Goal: Information Seeking & Learning: Learn about a topic

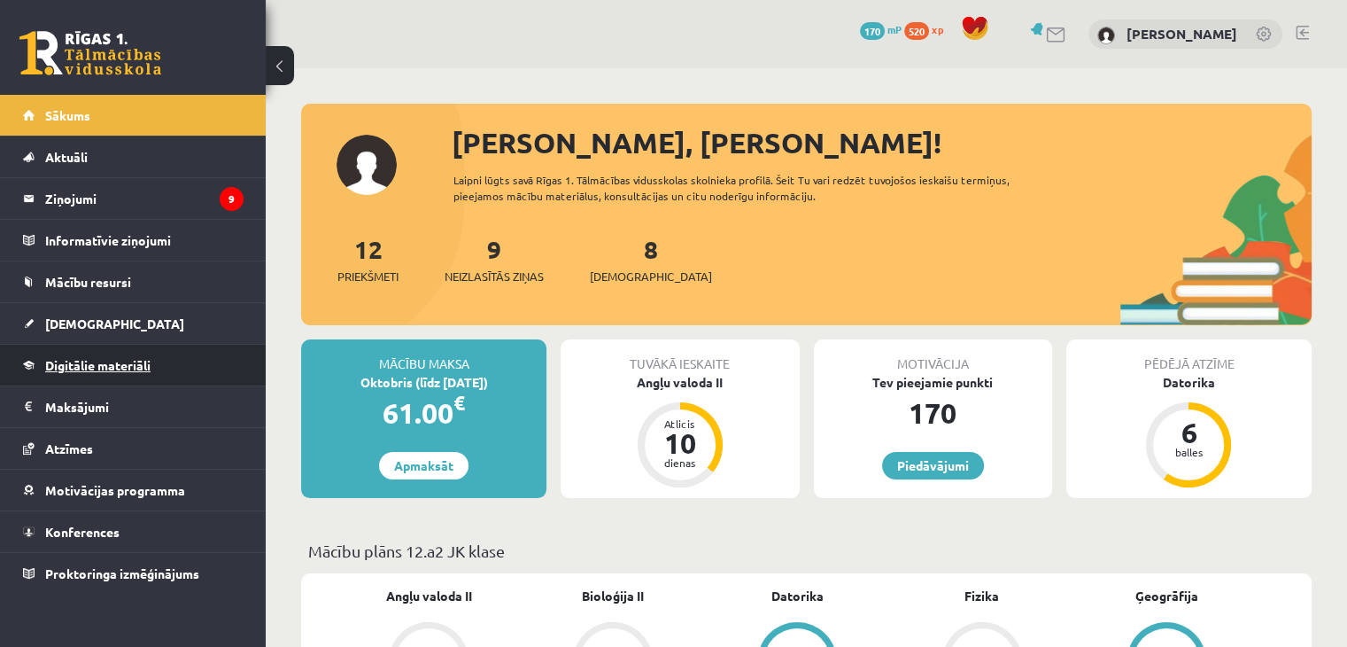
click at [128, 376] on link "Digitālie materiāli" at bounding box center [133, 365] width 221 height 41
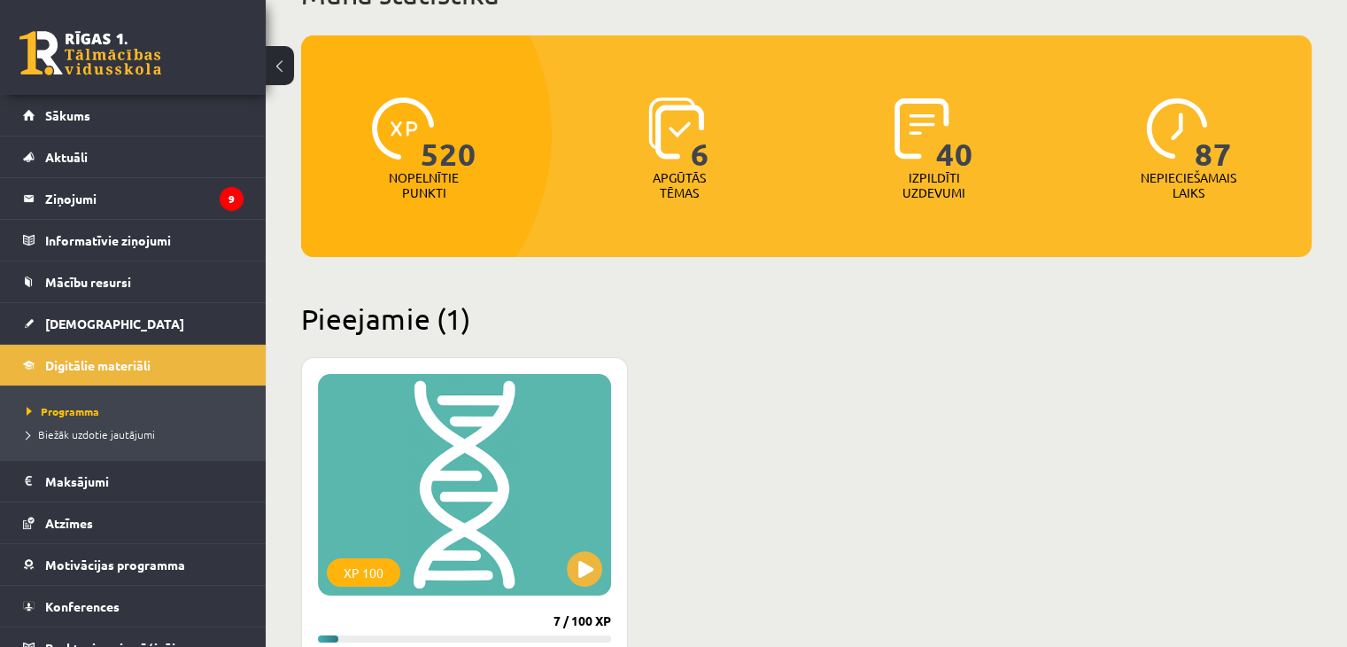
scroll to position [173, 0]
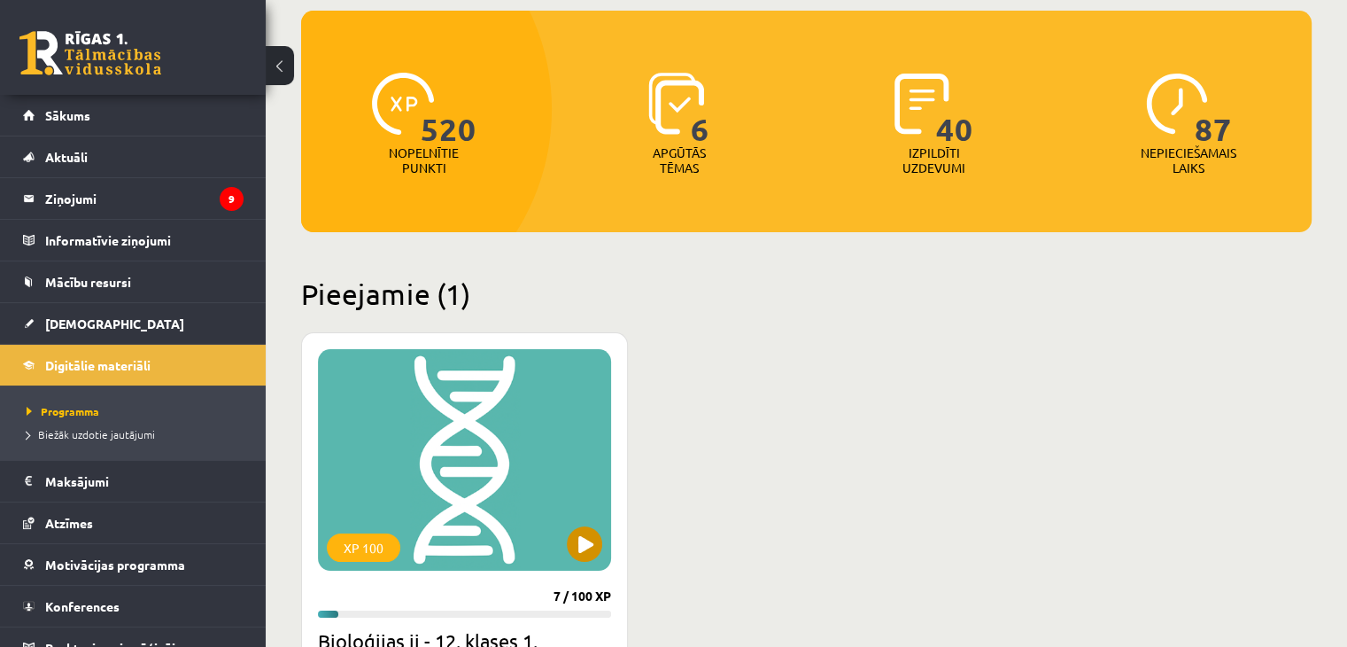
click at [602, 544] on div "XP 100" at bounding box center [464, 459] width 293 height 221
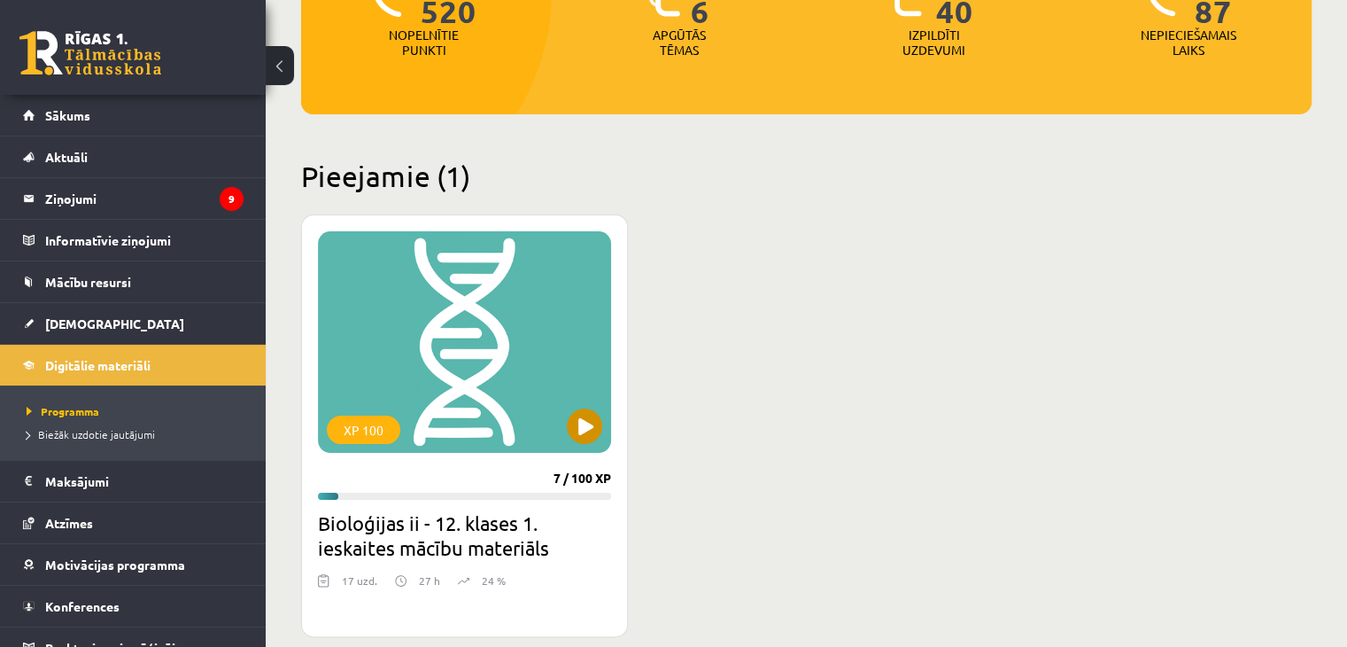
scroll to position [304, 0]
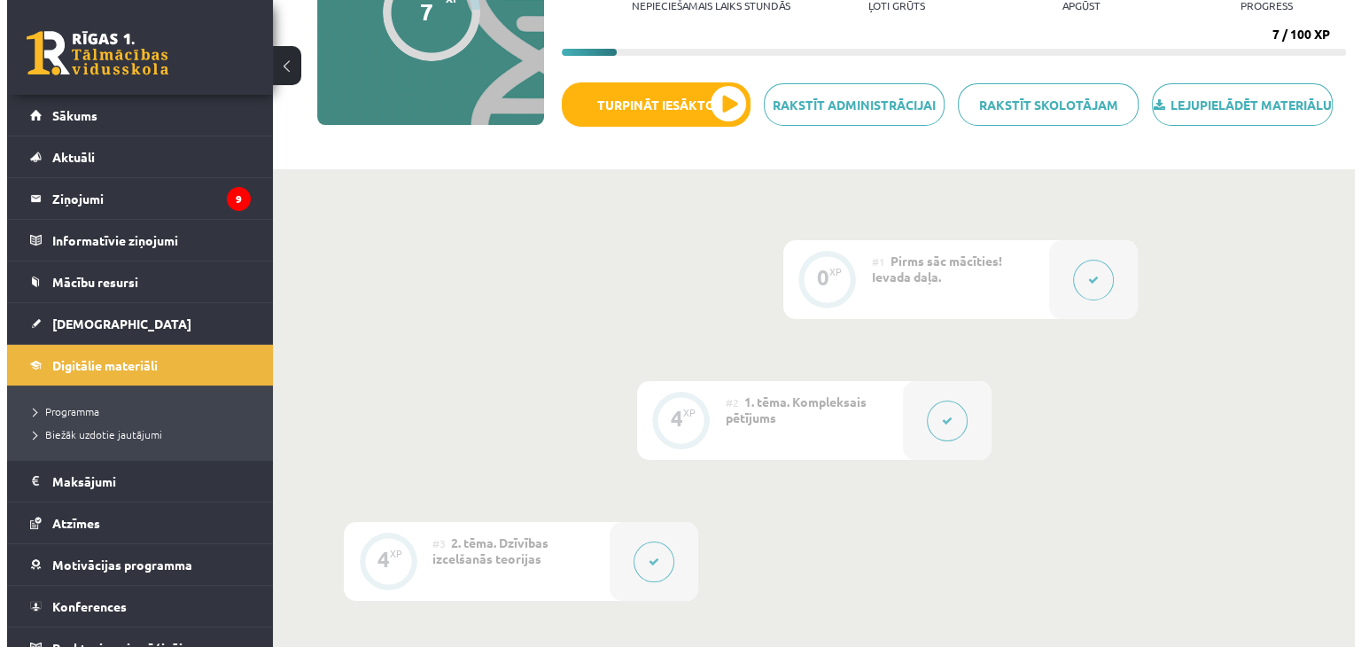
scroll to position [233, 0]
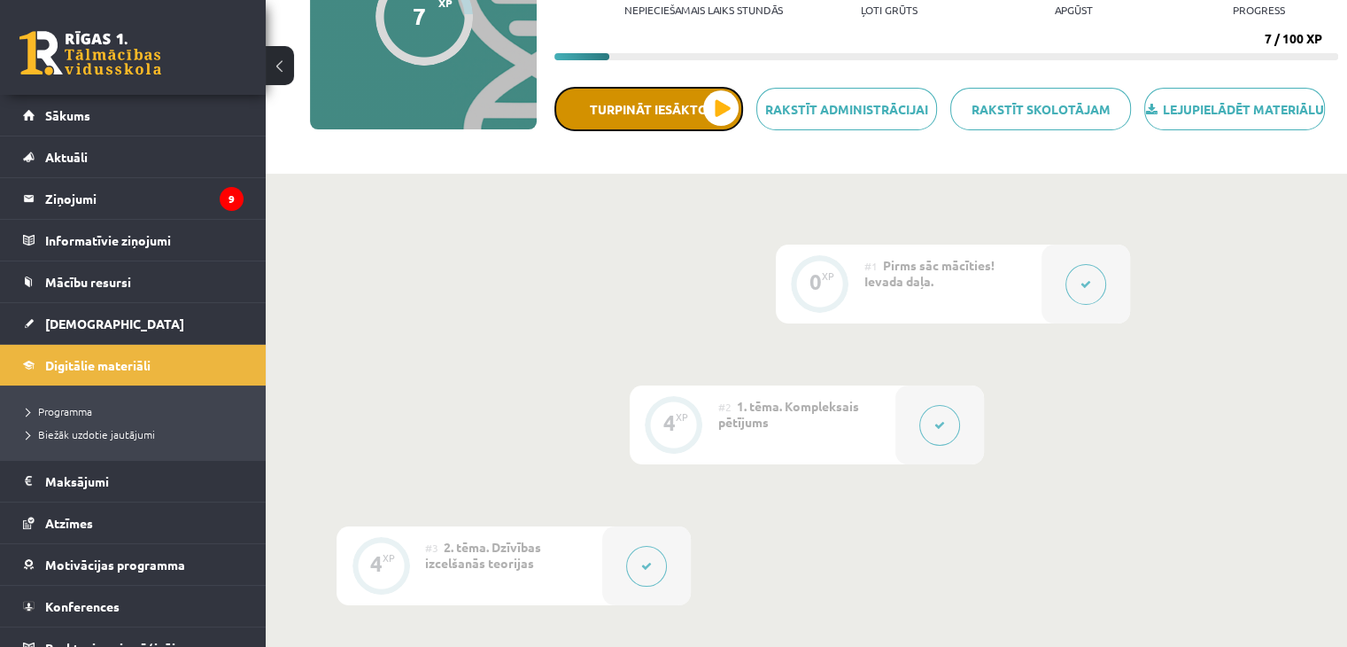
click at [719, 131] on button "Turpināt iesākto" at bounding box center [649, 109] width 189 height 44
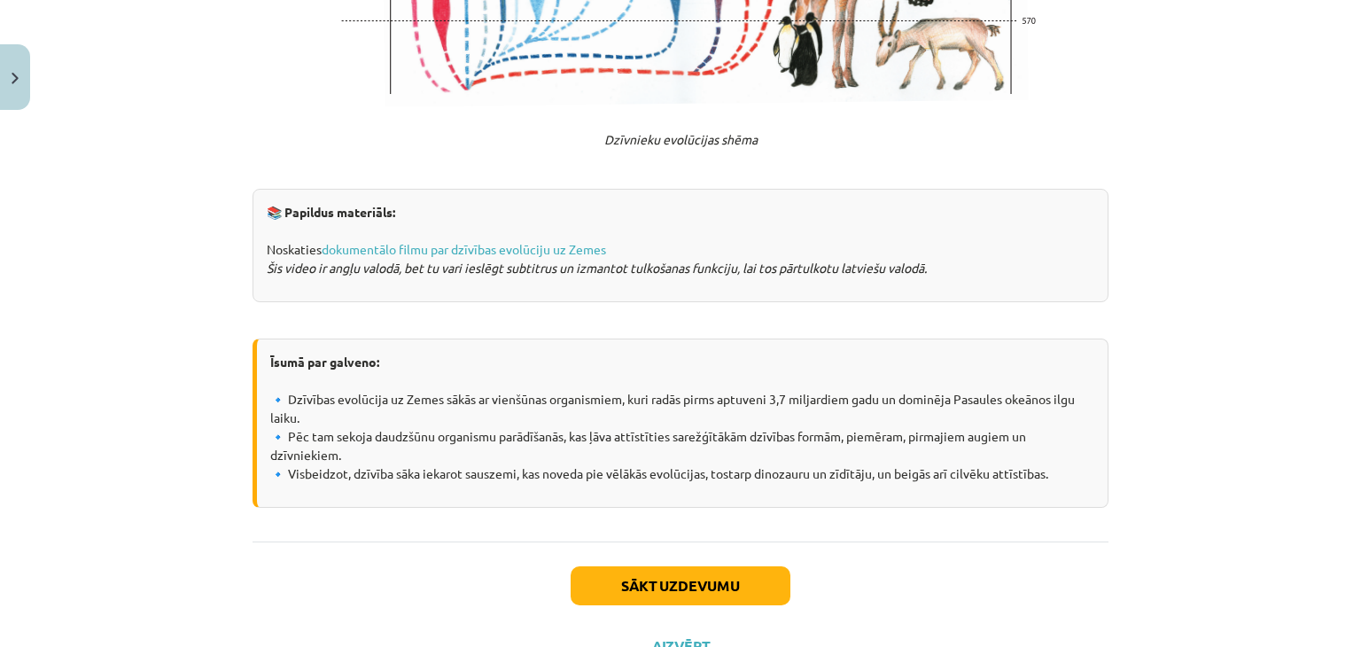
scroll to position [3455, 0]
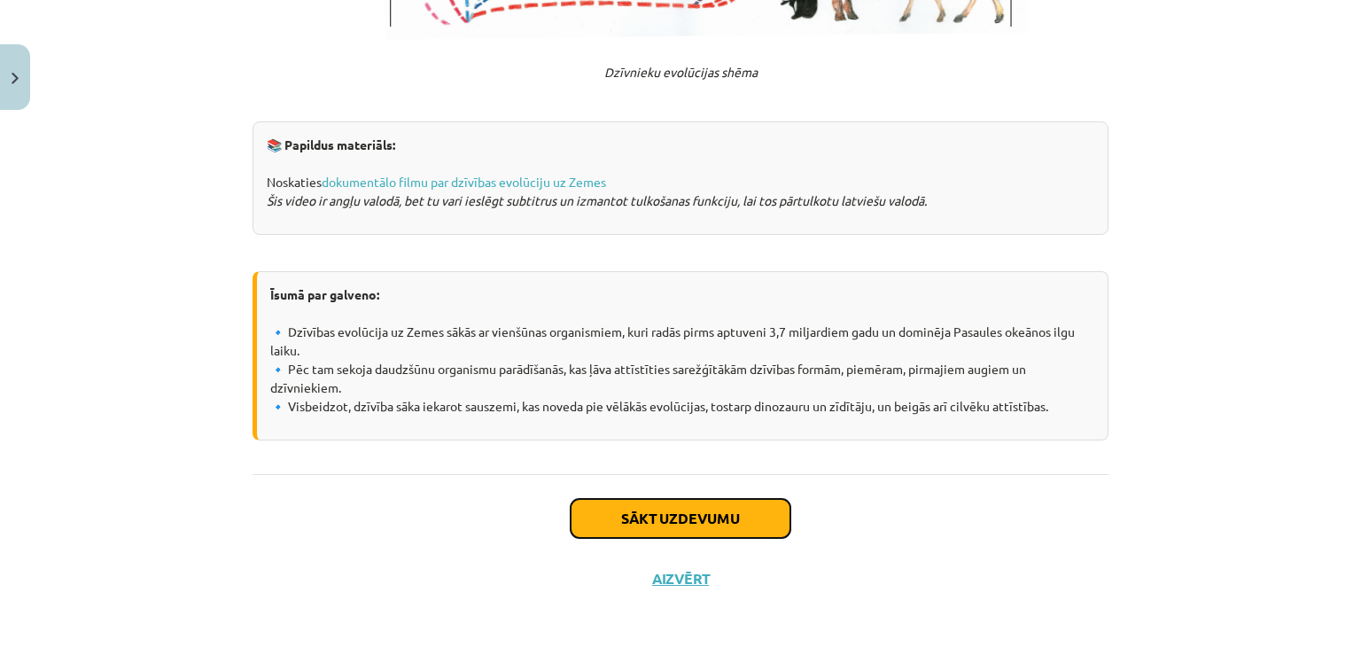
click at [690, 509] on button "Sākt uzdevumu" at bounding box center [680, 518] width 220 height 39
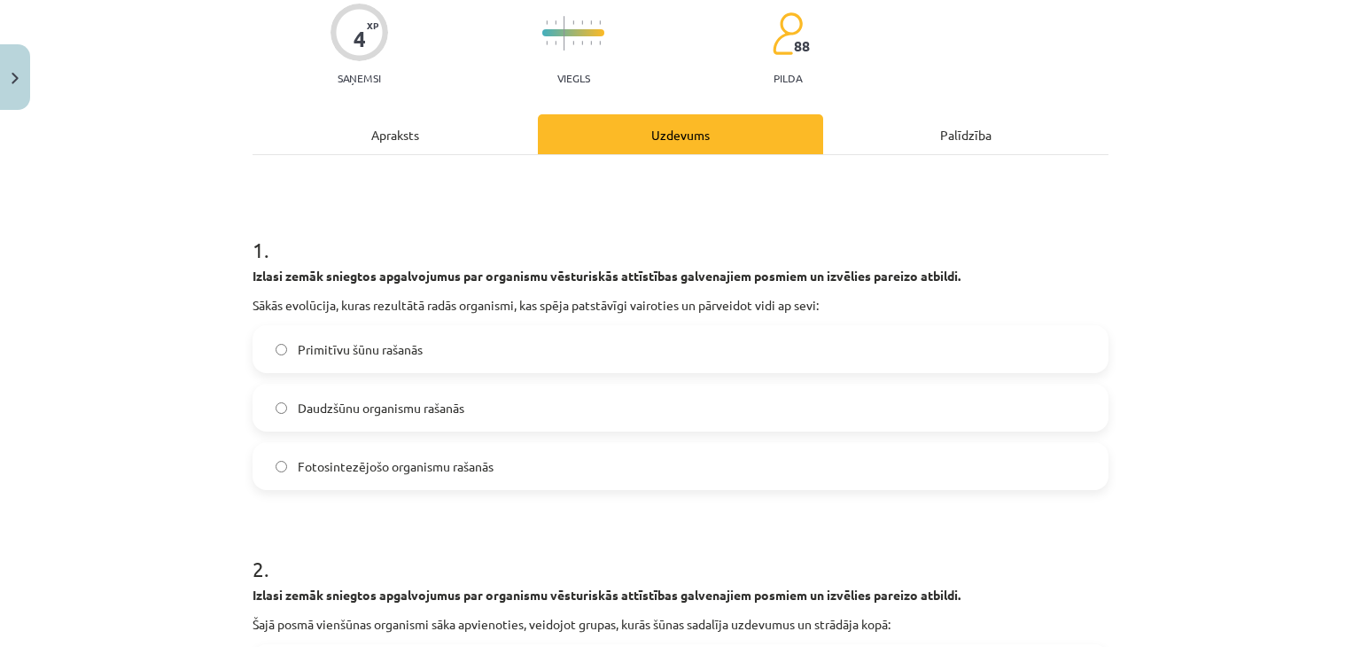
scroll to position [147, 0]
click at [431, 364] on label "Primitīvu šūnu rašanās" at bounding box center [680, 348] width 852 height 44
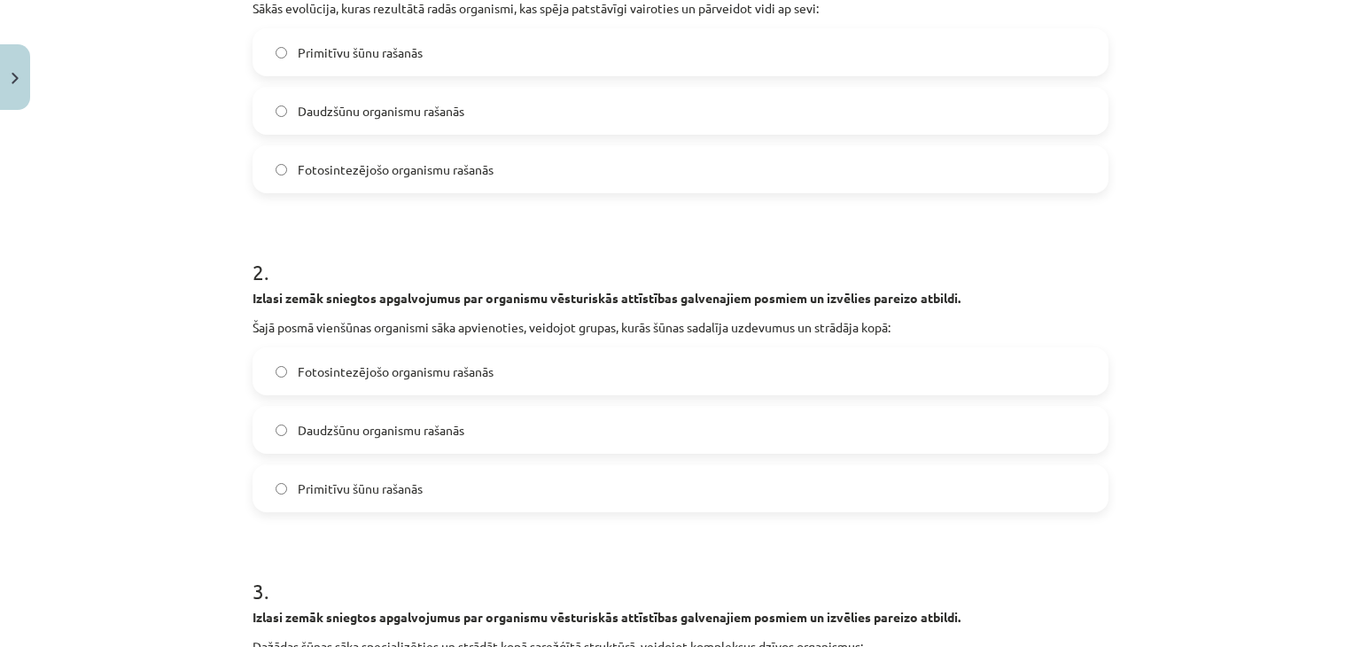
scroll to position [469, 0]
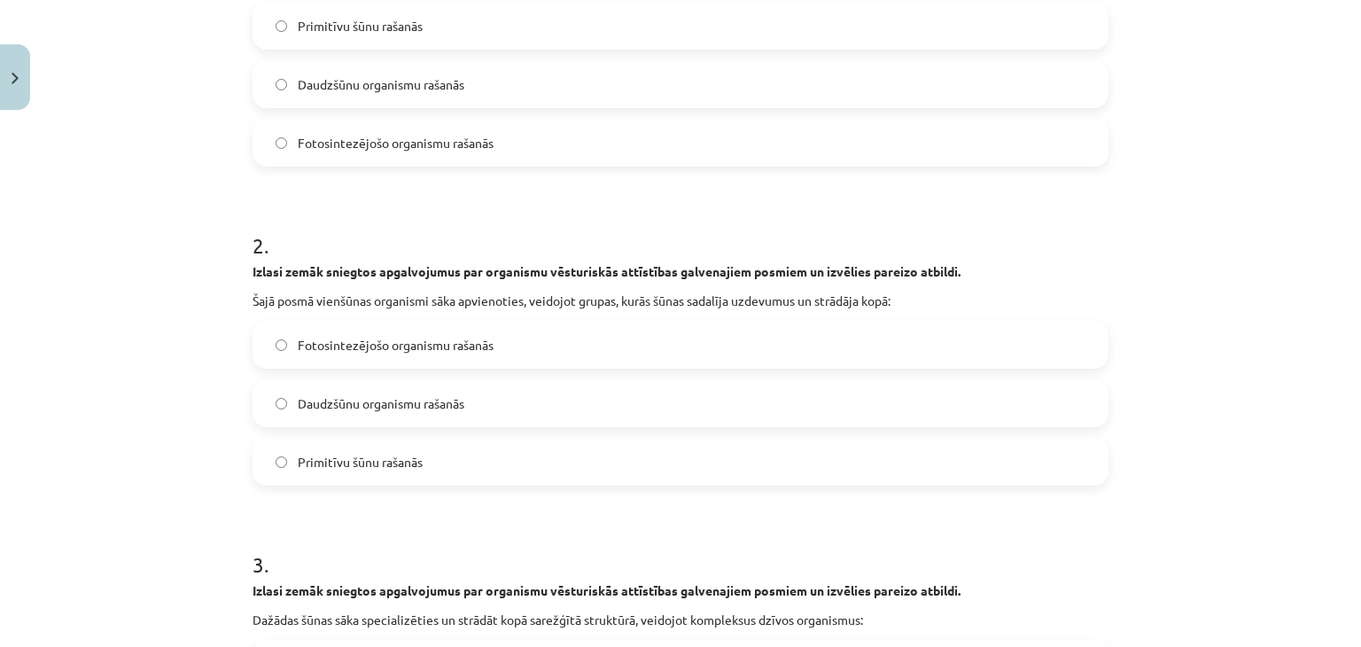
click at [444, 424] on label "Daudzšūnu organismu rašanās" at bounding box center [680, 403] width 852 height 44
click at [393, 338] on span "Fotosintezējošo organismu rašanās" at bounding box center [396, 345] width 196 height 19
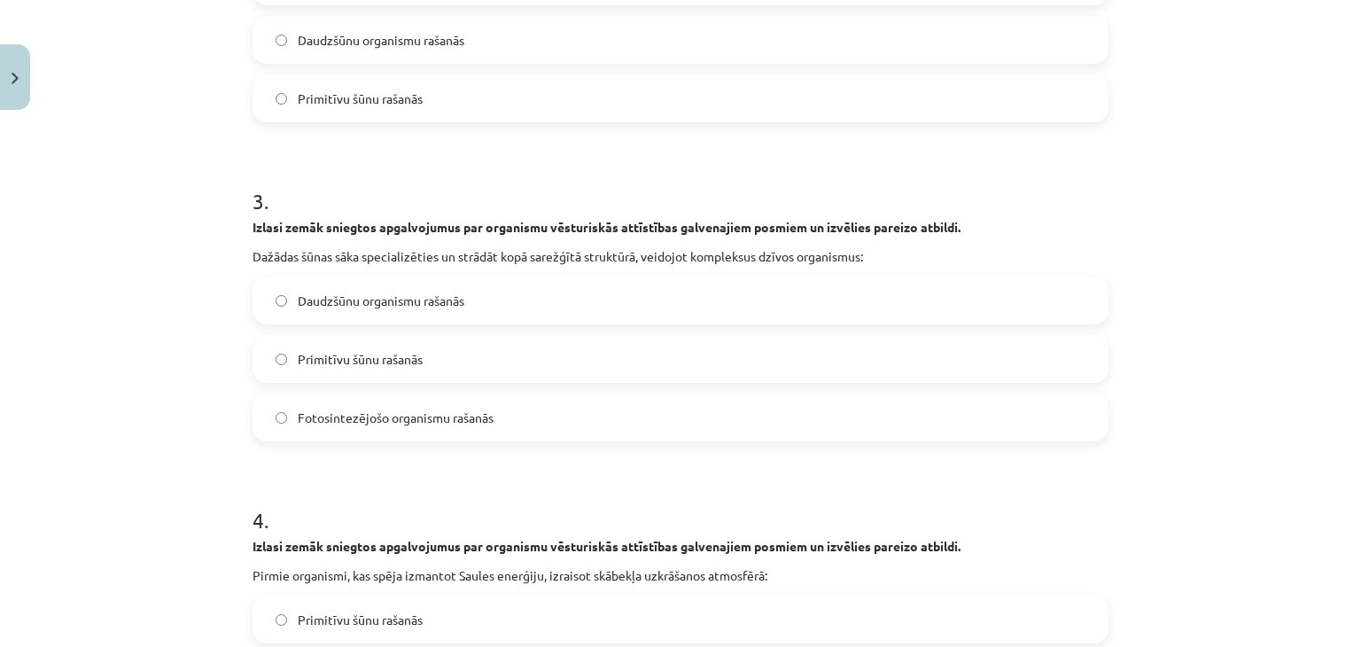
scroll to position [834, 0]
click at [458, 295] on span "Daudzšūnu organismu rašanās" at bounding box center [381, 300] width 167 height 19
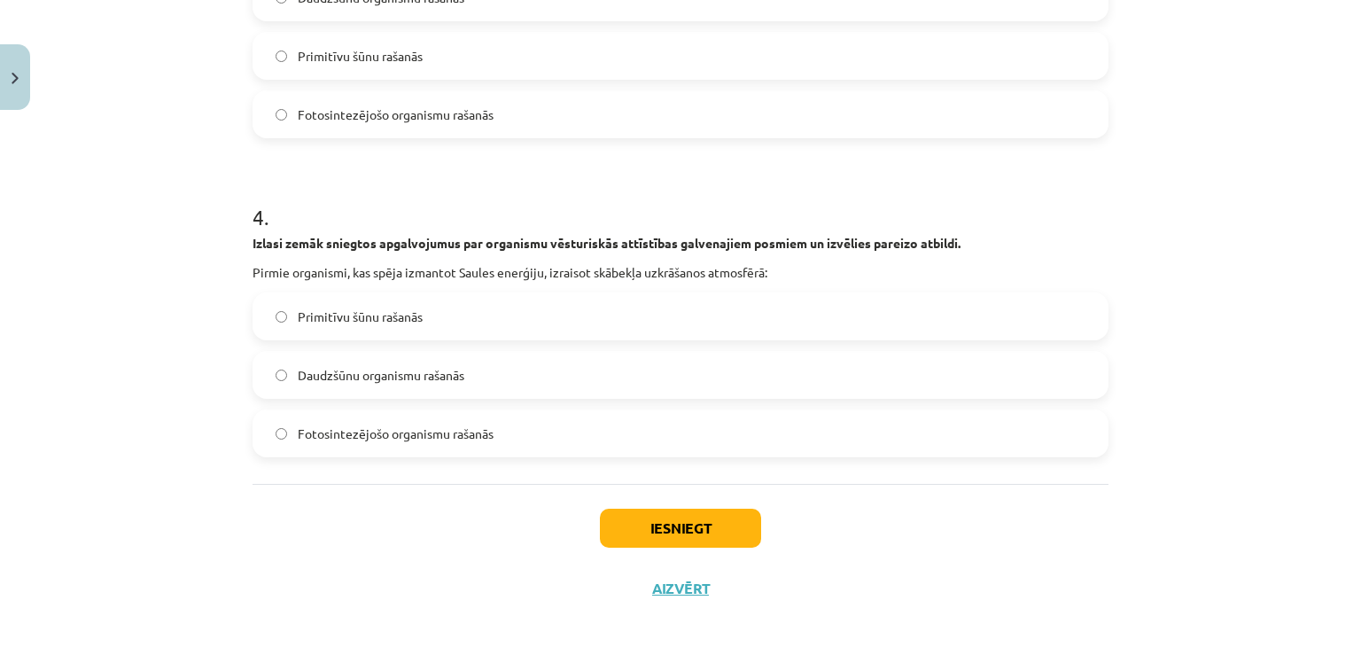
scroll to position [1136, 0]
click at [422, 433] on span "Fotosintezējošo organismu rašanās" at bounding box center [396, 432] width 196 height 19
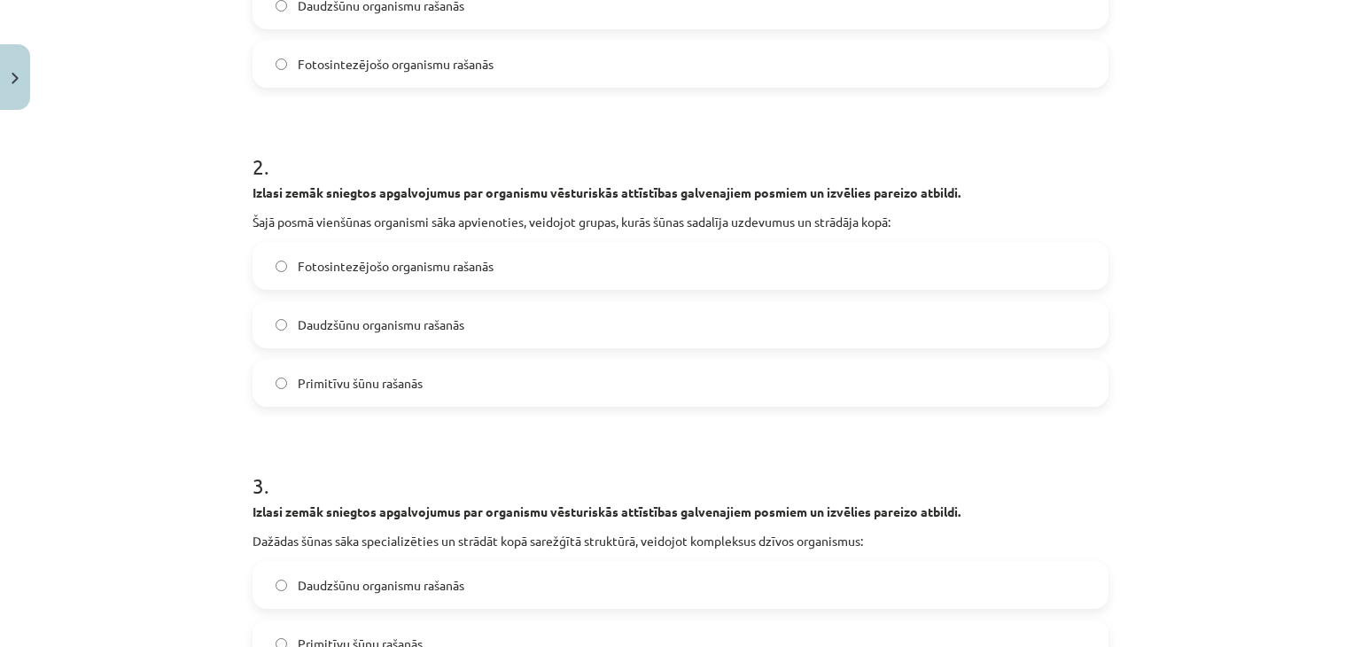
scroll to position [549, 0]
click at [413, 323] on span "Daudzšūnu organismu rašanās" at bounding box center [381, 323] width 167 height 19
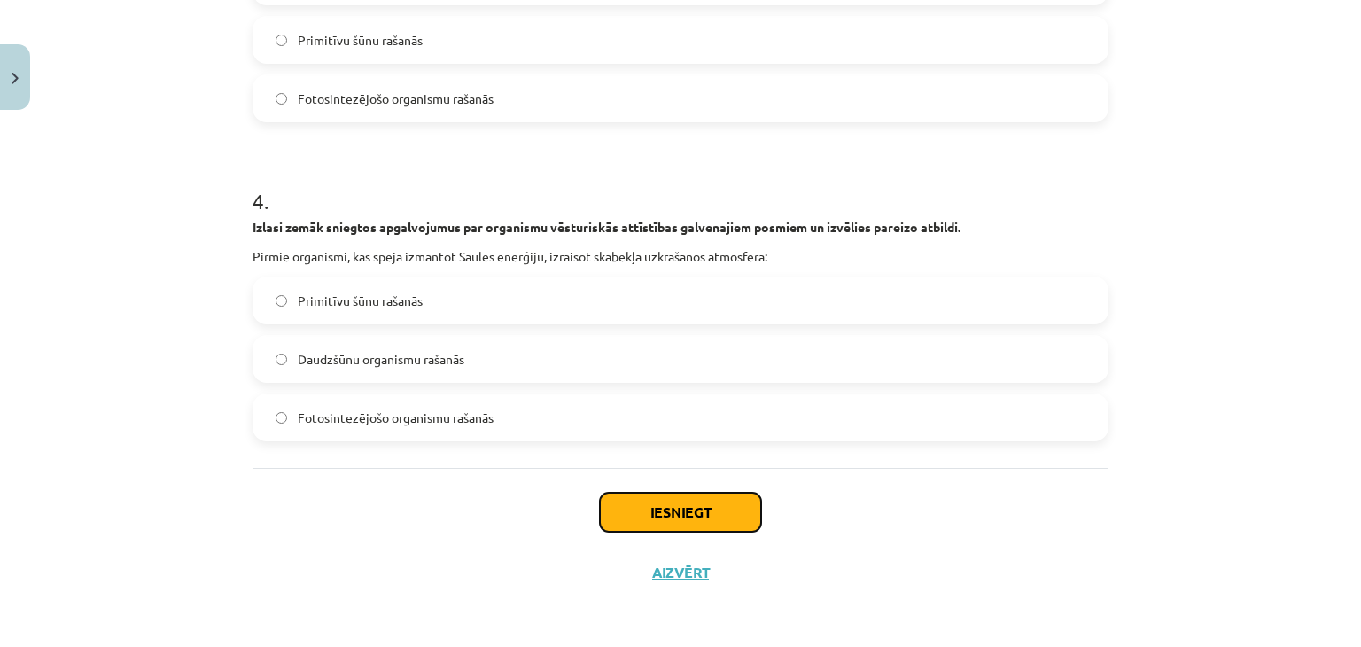
click at [627, 504] on button "Iesniegt" at bounding box center [680, 512] width 161 height 39
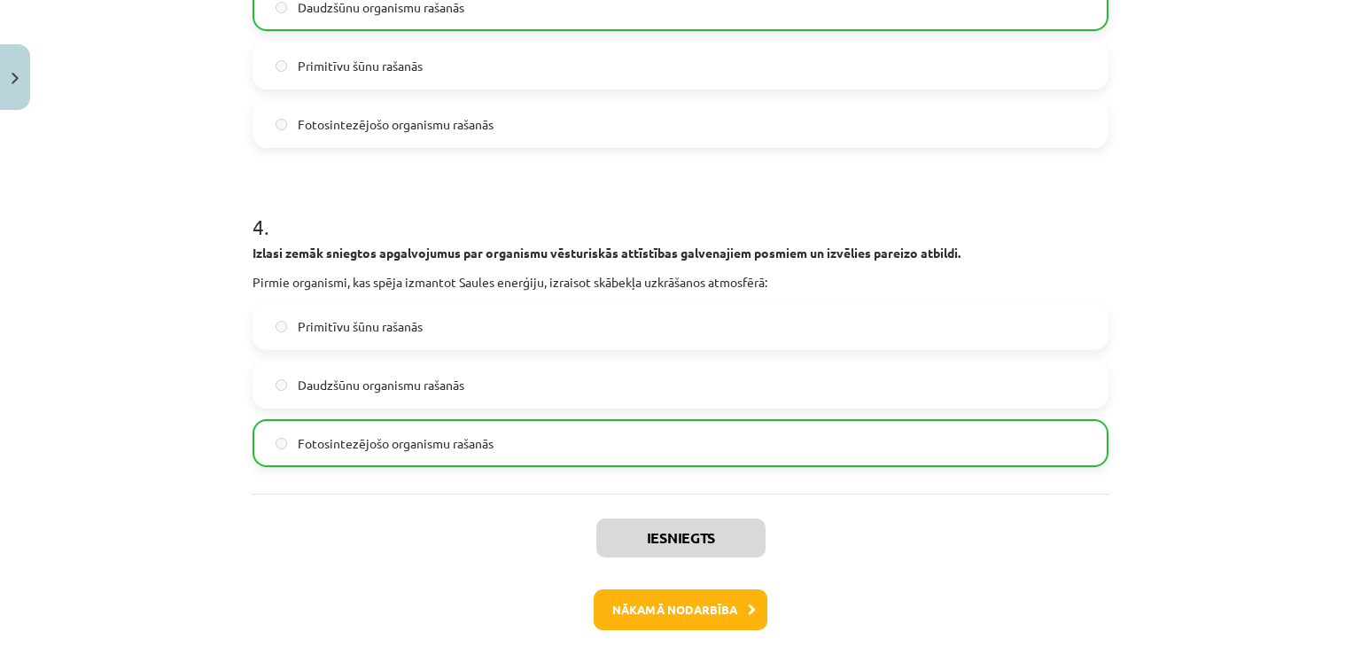
scroll to position [1207, 0]
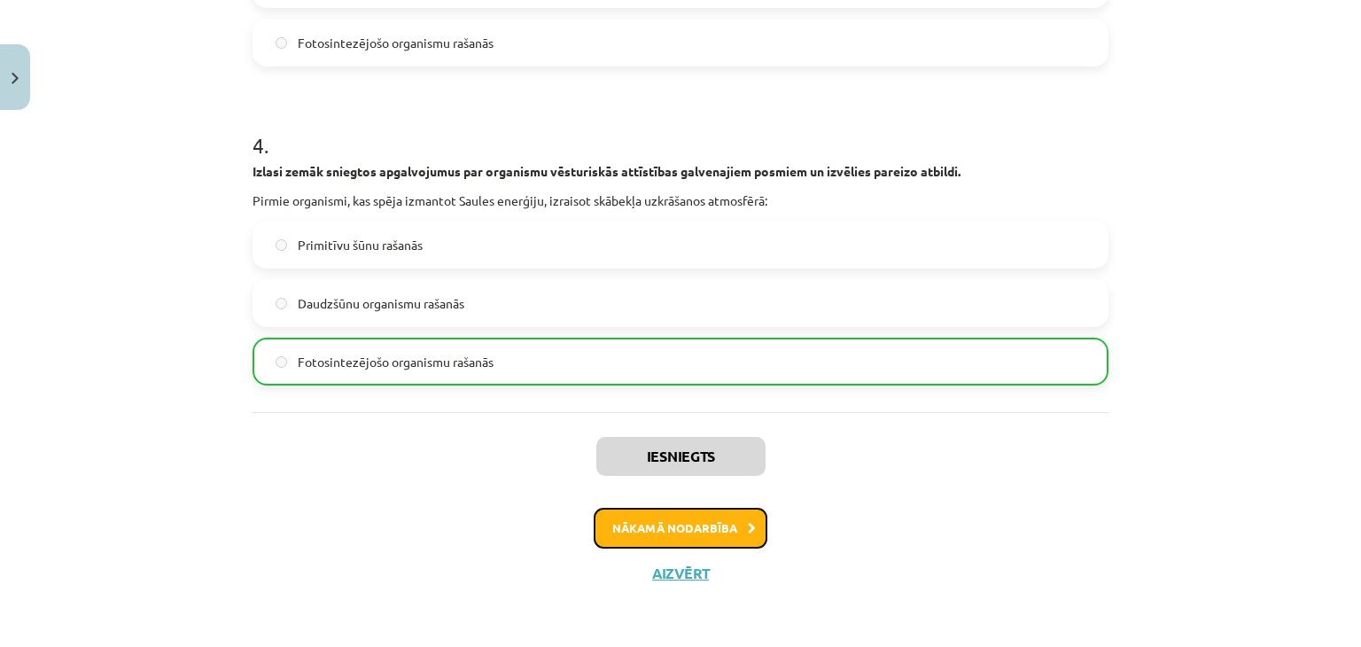
click at [680, 511] on button "Nākamā nodarbība" at bounding box center [680, 528] width 174 height 41
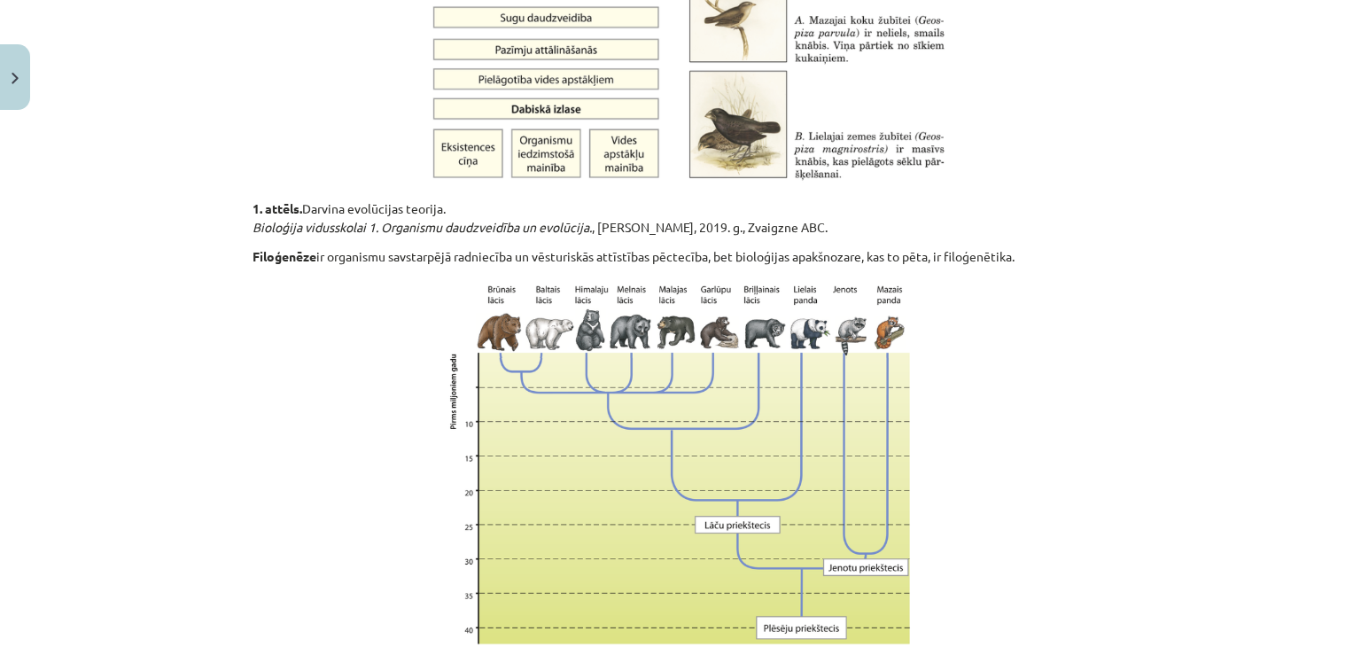
scroll to position [1428, 0]
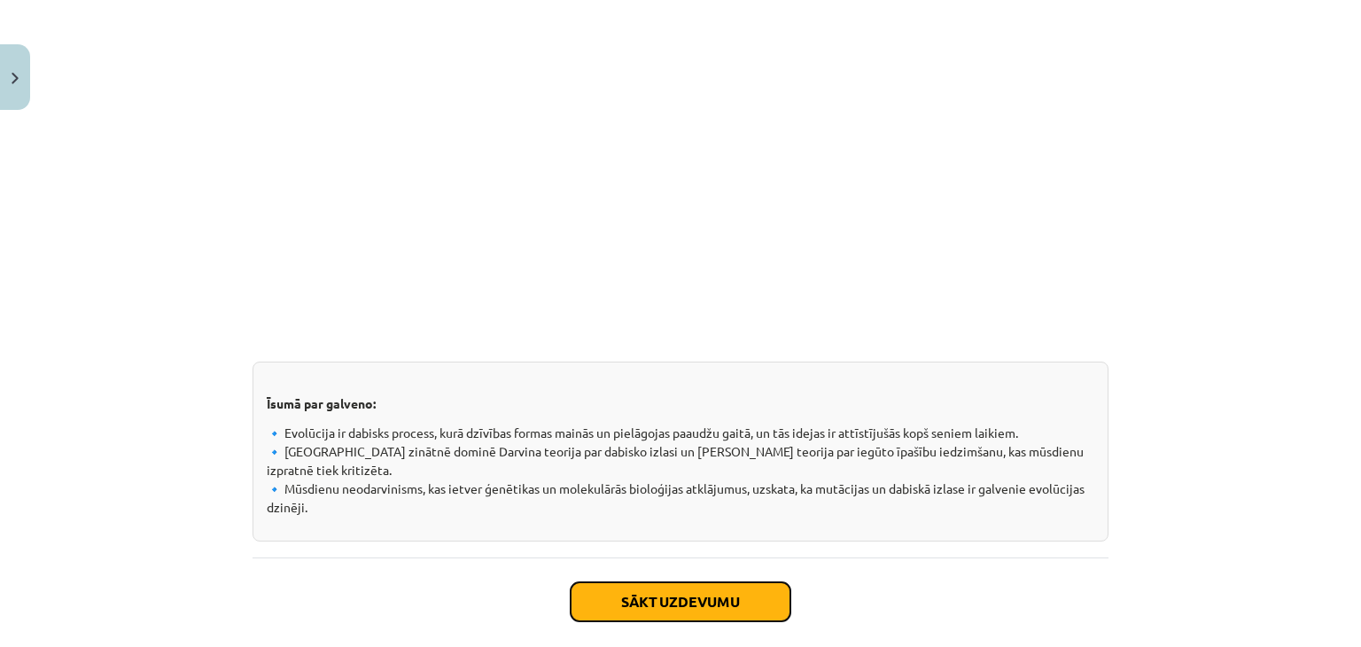
click at [638, 600] on button "Sākt uzdevumu" at bounding box center [680, 601] width 220 height 39
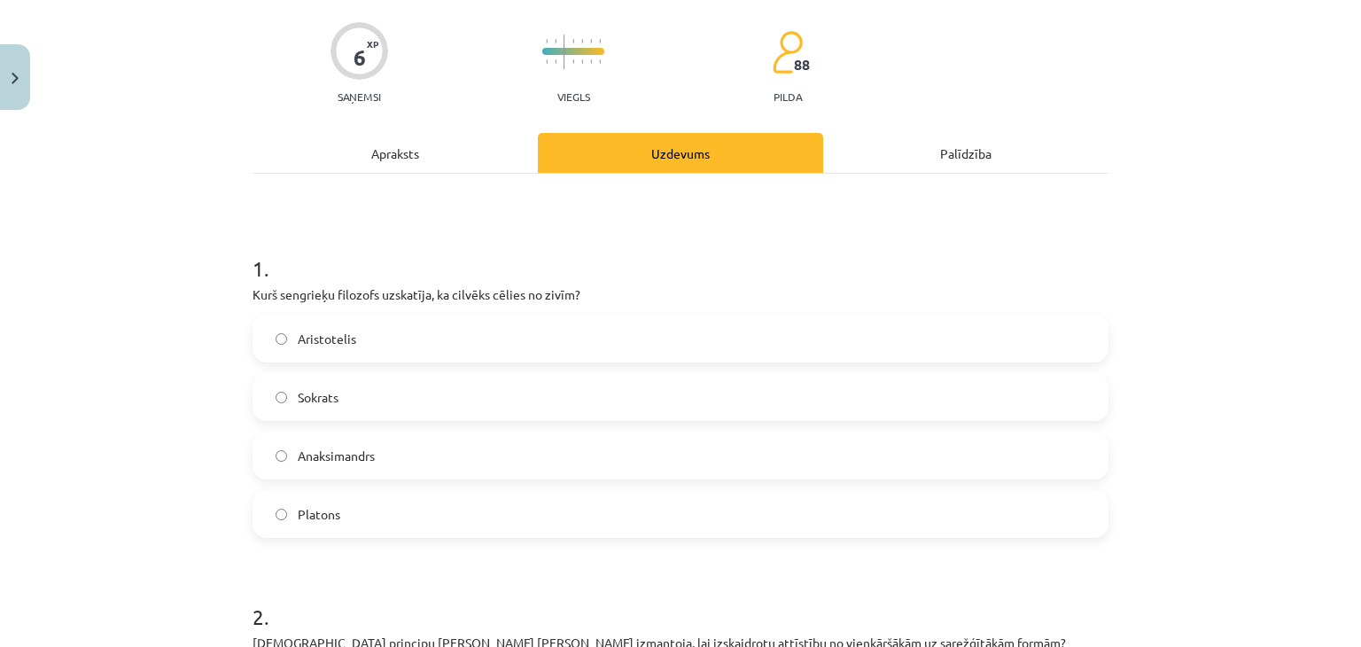
scroll to position [128, 0]
click at [373, 467] on label "Anaksimandrs" at bounding box center [680, 454] width 852 height 44
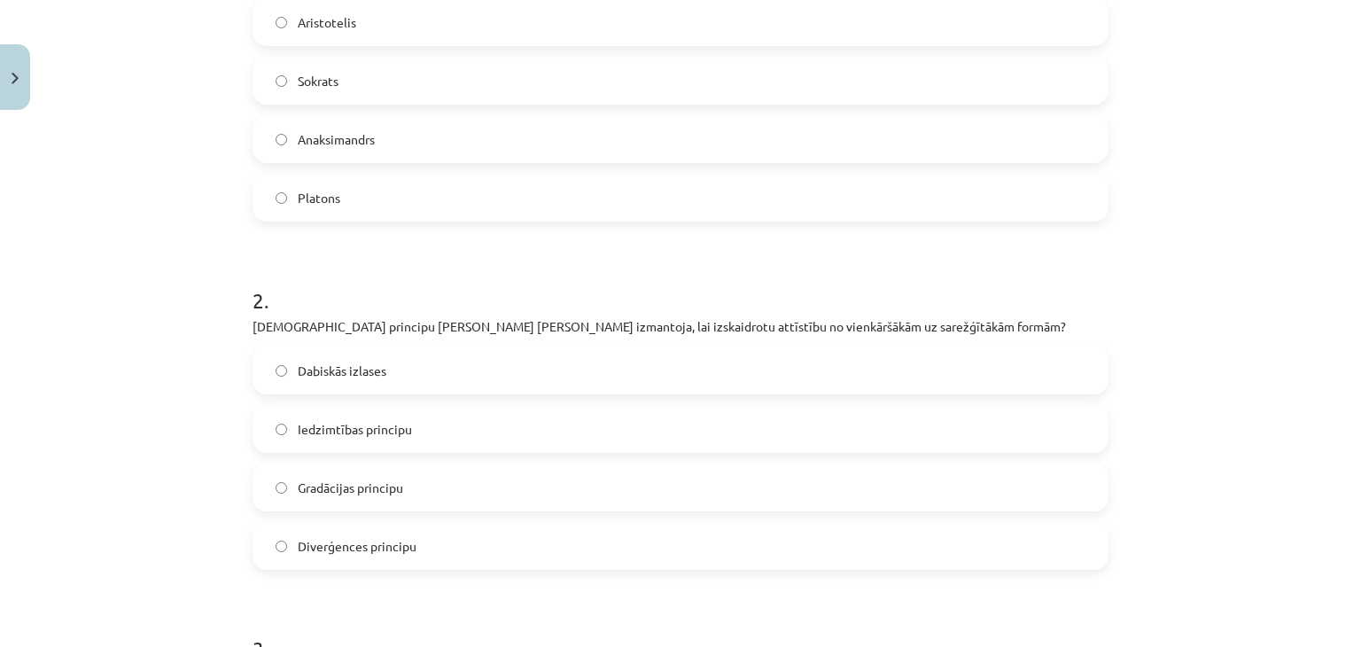
scroll to position [465, 0]
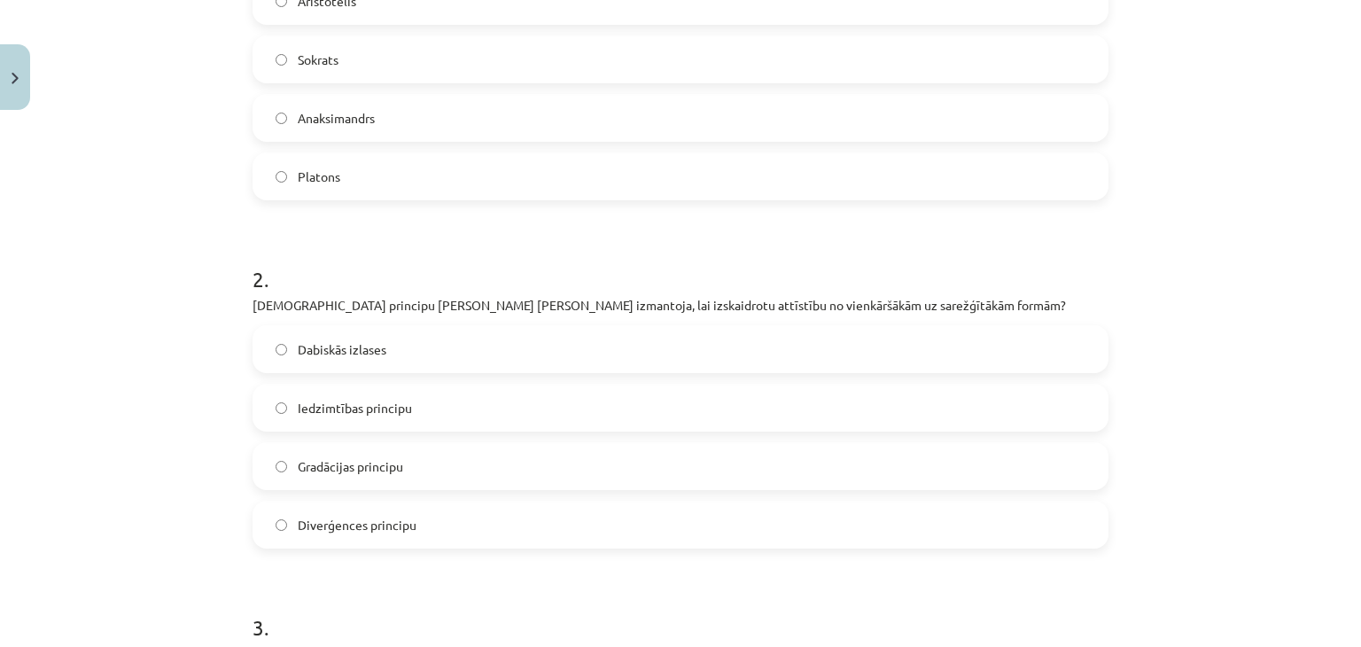
click at [401, 459] on label "Gradācijas principu" at bounding box center [680, 466] width 852 height 44
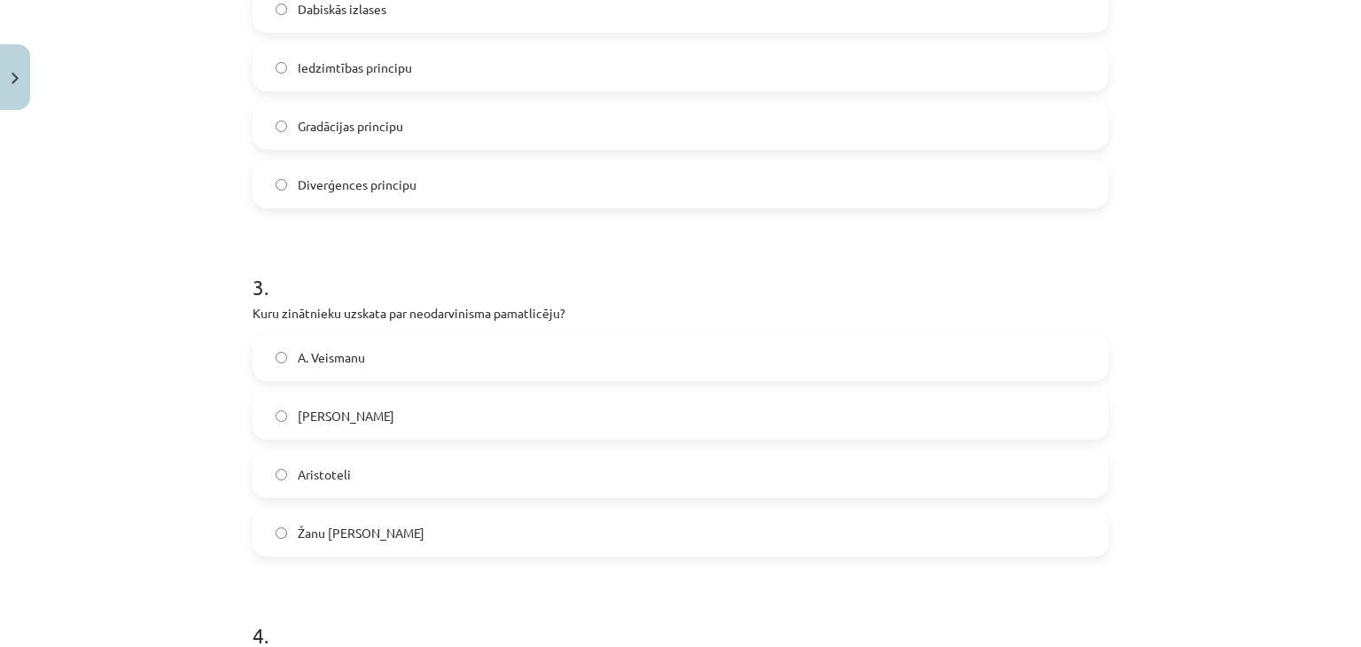
scroll to position [806, 0]
click at [340, 360] on span "A. Veismanu" at bounding box center [331, 356] width 67 height 19
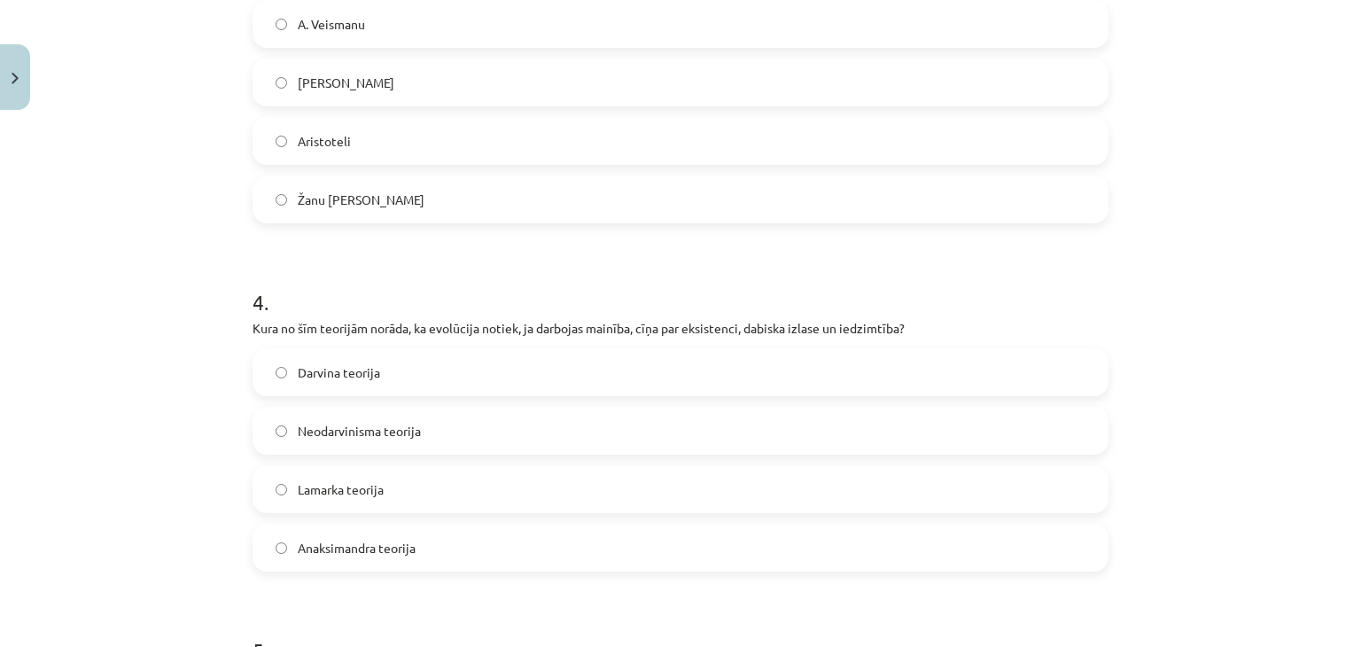
scroll to position [1137, 0]
click at [521, 392] on label "Darvina teorija" at bounding box center [680, 373] width 852 height 44
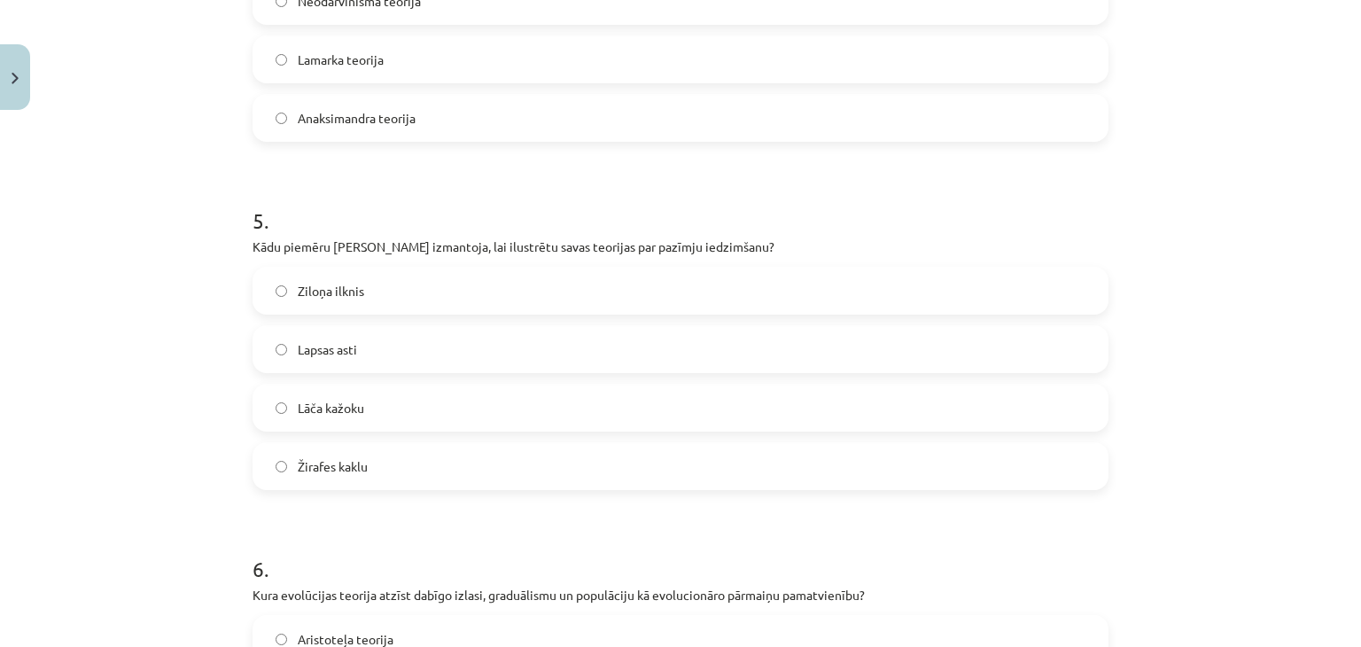
scroll to position [1570, 0]
click at [398, 472] on label "Žirafes kaklu" at bounding box center [680, 464] width 852 height 44
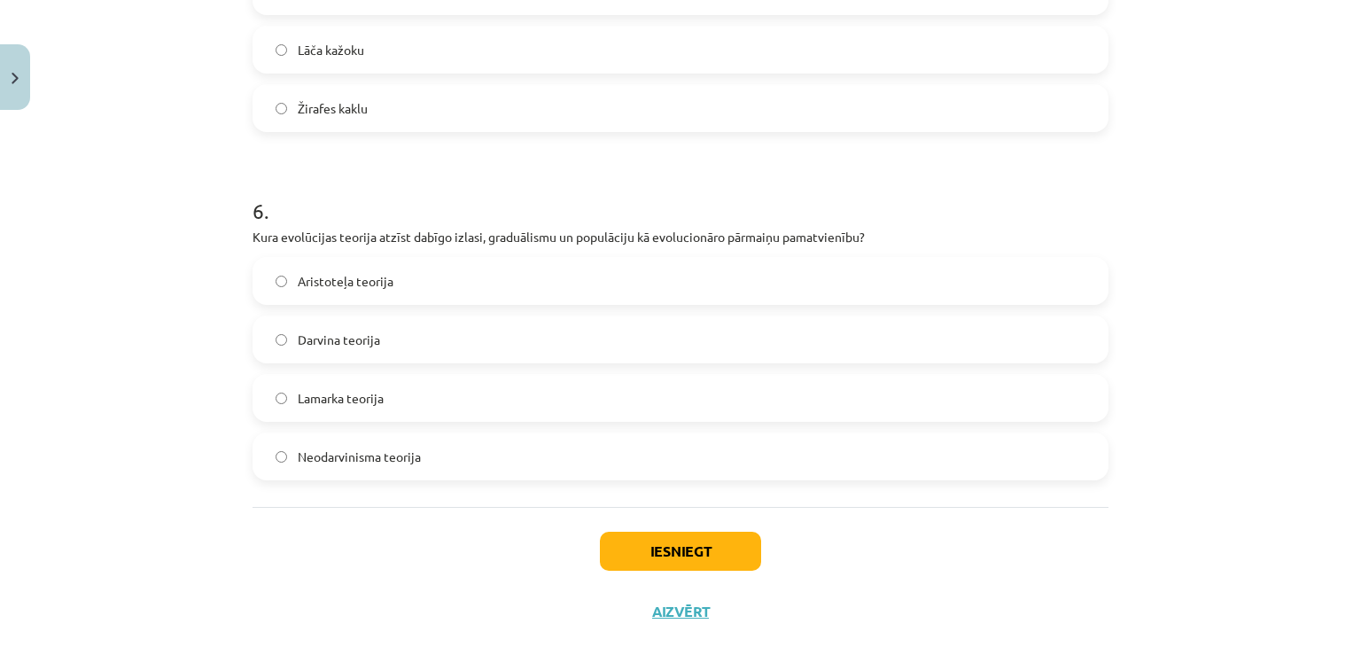
scroll to position [1927, 0]
click at [349, 401] on span "Lamarka teorija" at bounding box center [341, 397] width 86 height 19
click at [621, 559] on button "Iesniegt" at bounding box center [680, 550] width 161 height 39
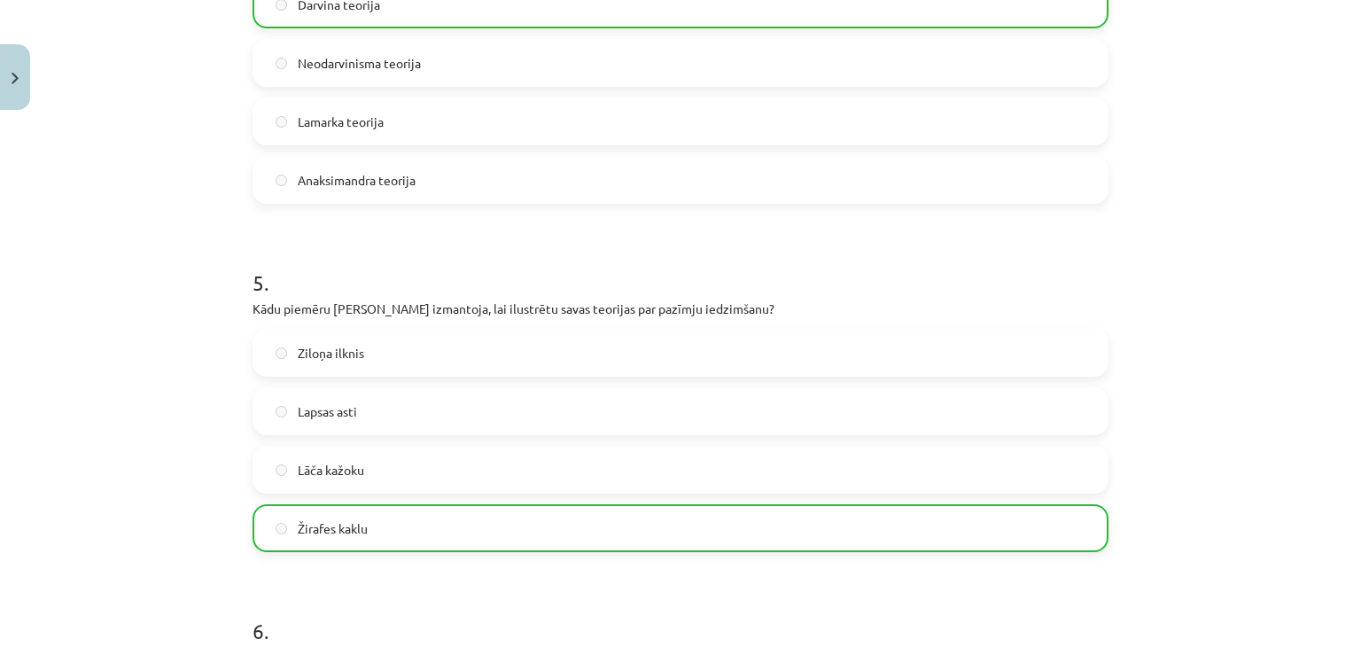
scroll to position [2020, 0]
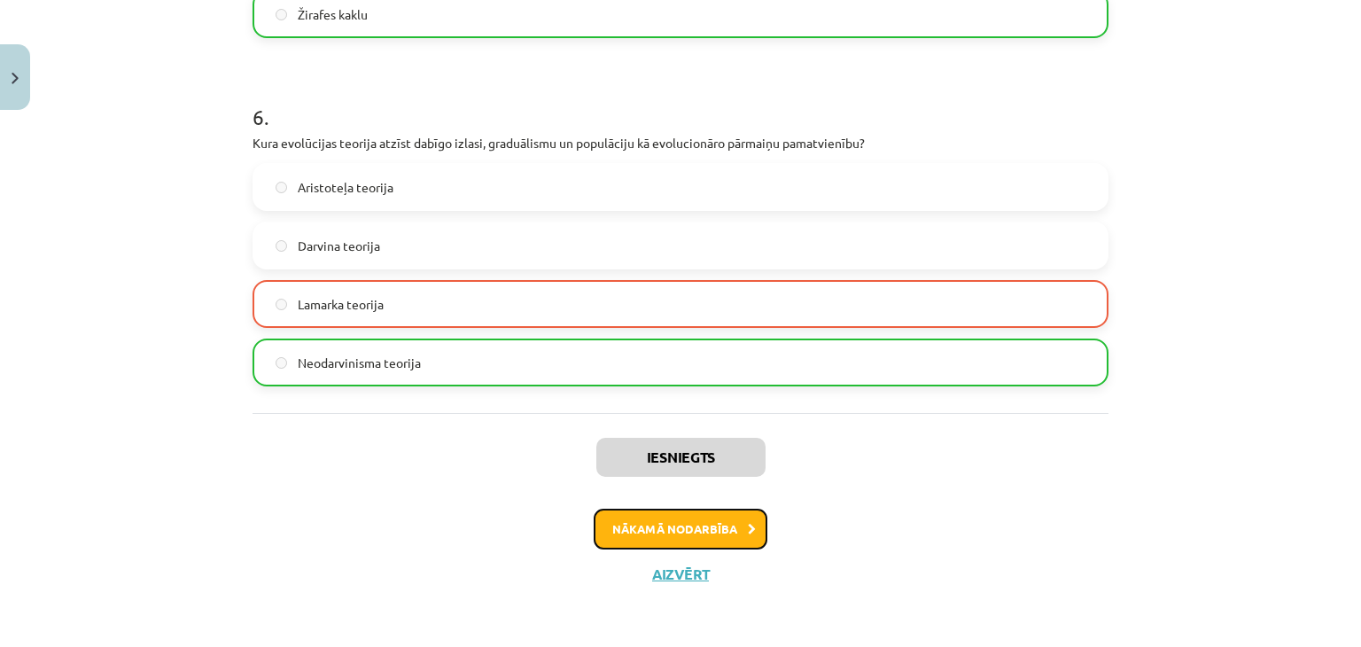
click at [652, 529] on button "Nākamā nodarbība" at bounding box center [680, 528] width 174 height 41
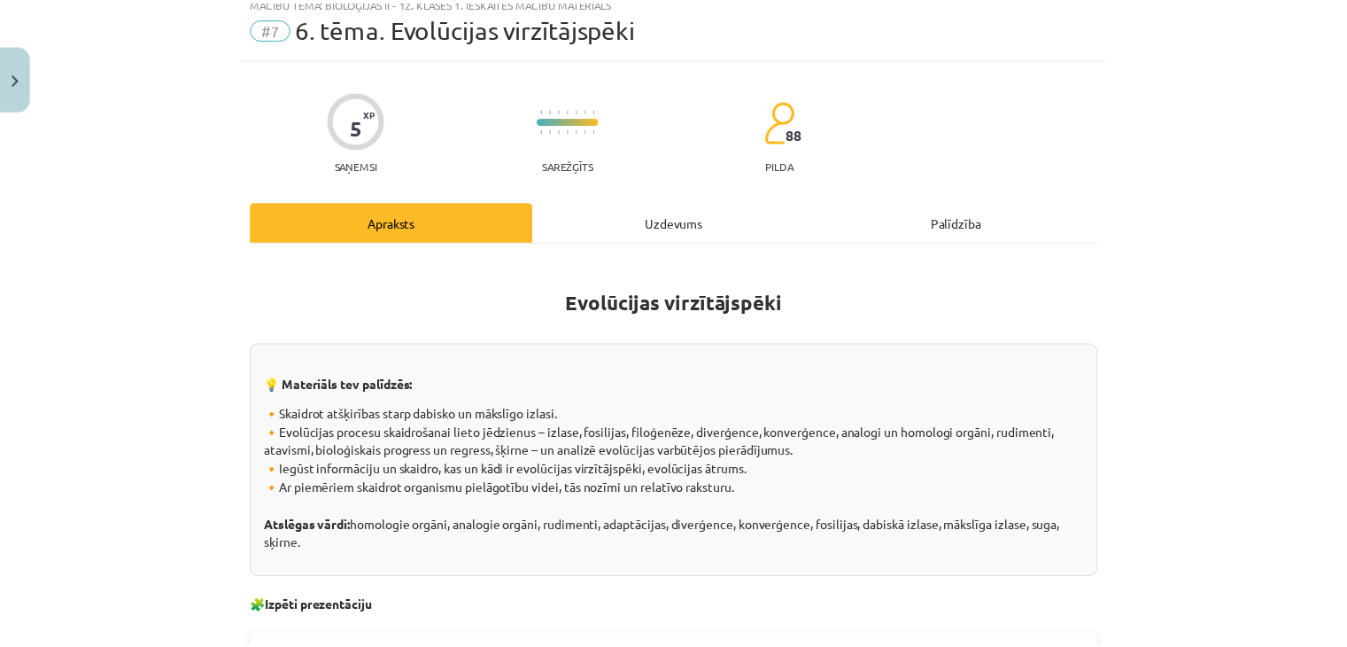
scroll to position [0, 0]
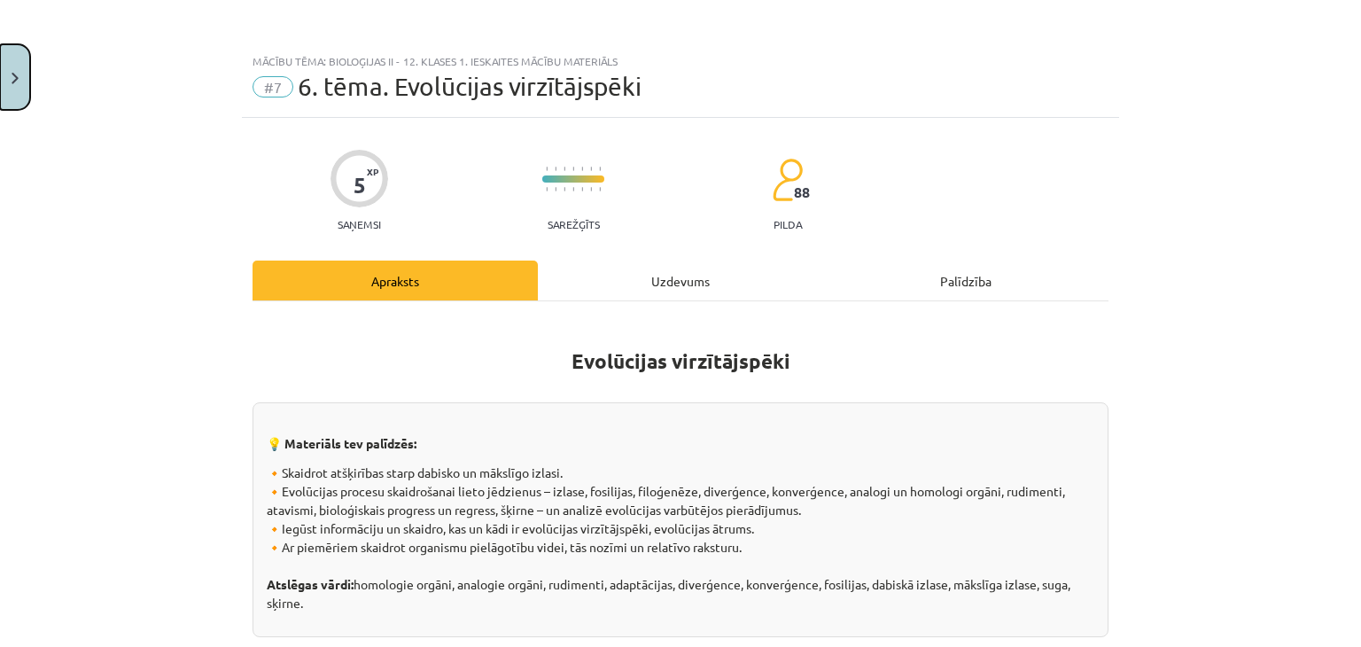
click at [15, 98] on button "Close" at bounding box center [15, 77] width 30 height 66
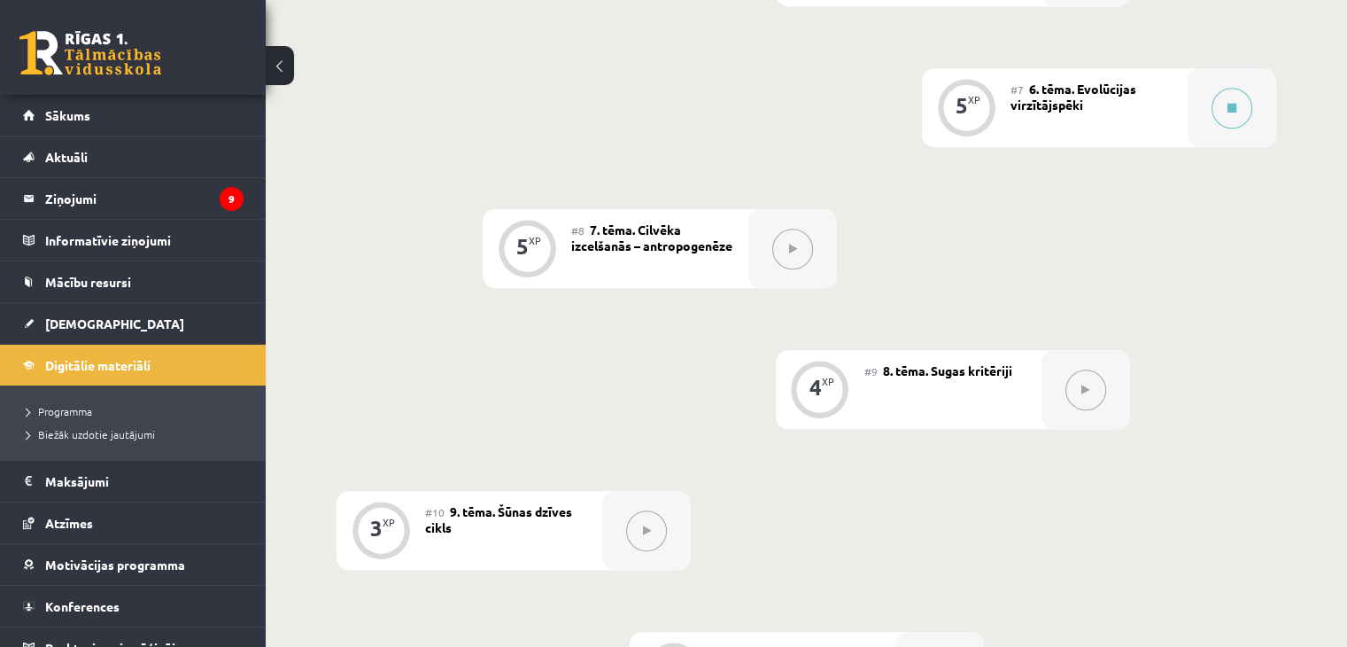
scroll to position [1278, 0]
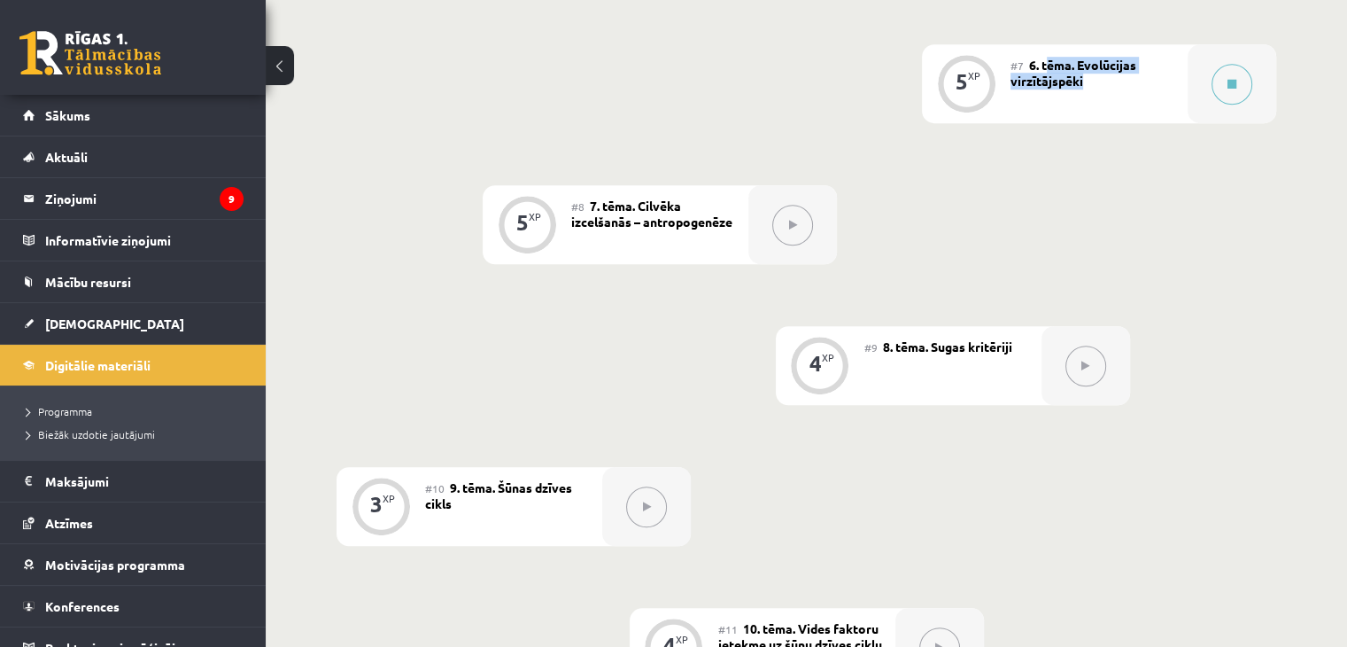
drag, startPoint x: 1045, startPoint y: 85, endPoint x: 1141, endPoint y: 103, distance: 97.3
click at [1141, 103] on div "#7 6. tēma. Evolūcijas virzītājspēki" at bounding box center [1099, 83] width 177 height 79
click at [1010, 177] on div "0 XP #1 Pirms sāc mācīties! Ievada daļa. 4 XP #2 1. tēma. Kompleksais pētījums …" at bounding box center [807, 365] width 940 height 2332
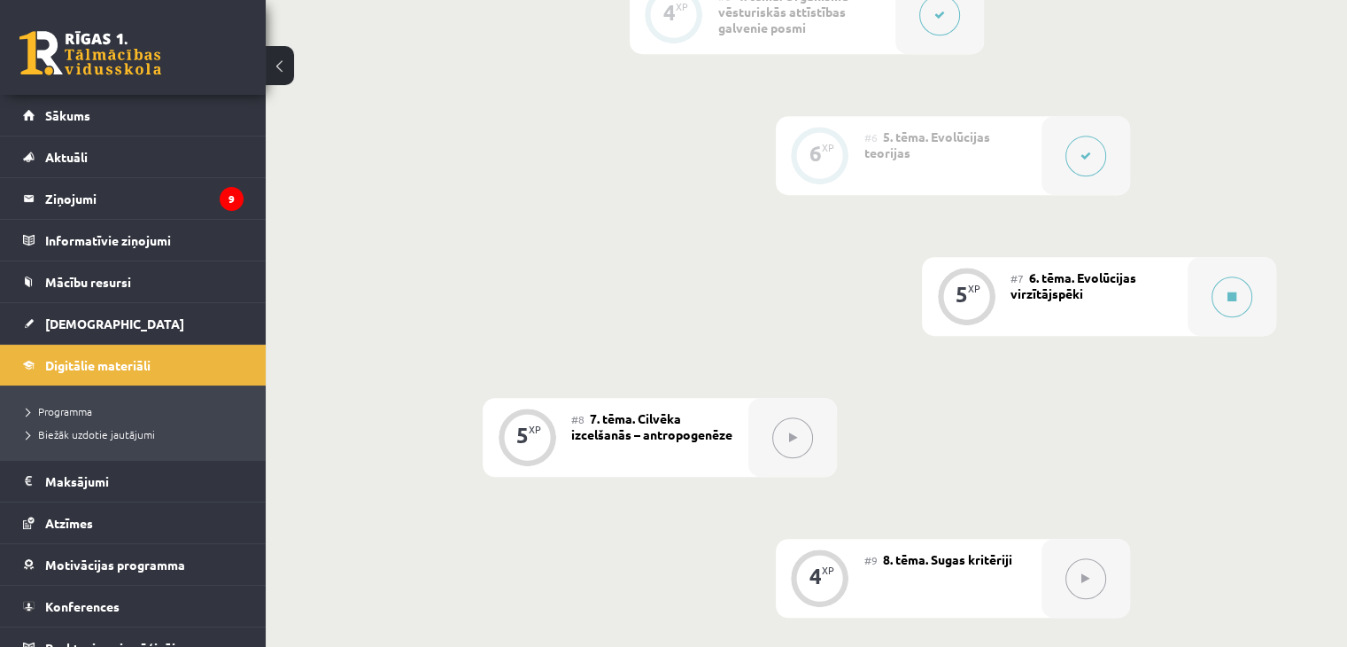
scroll to position [1097, 0]
